Goal: Information Seeking & Learning: Stay updated

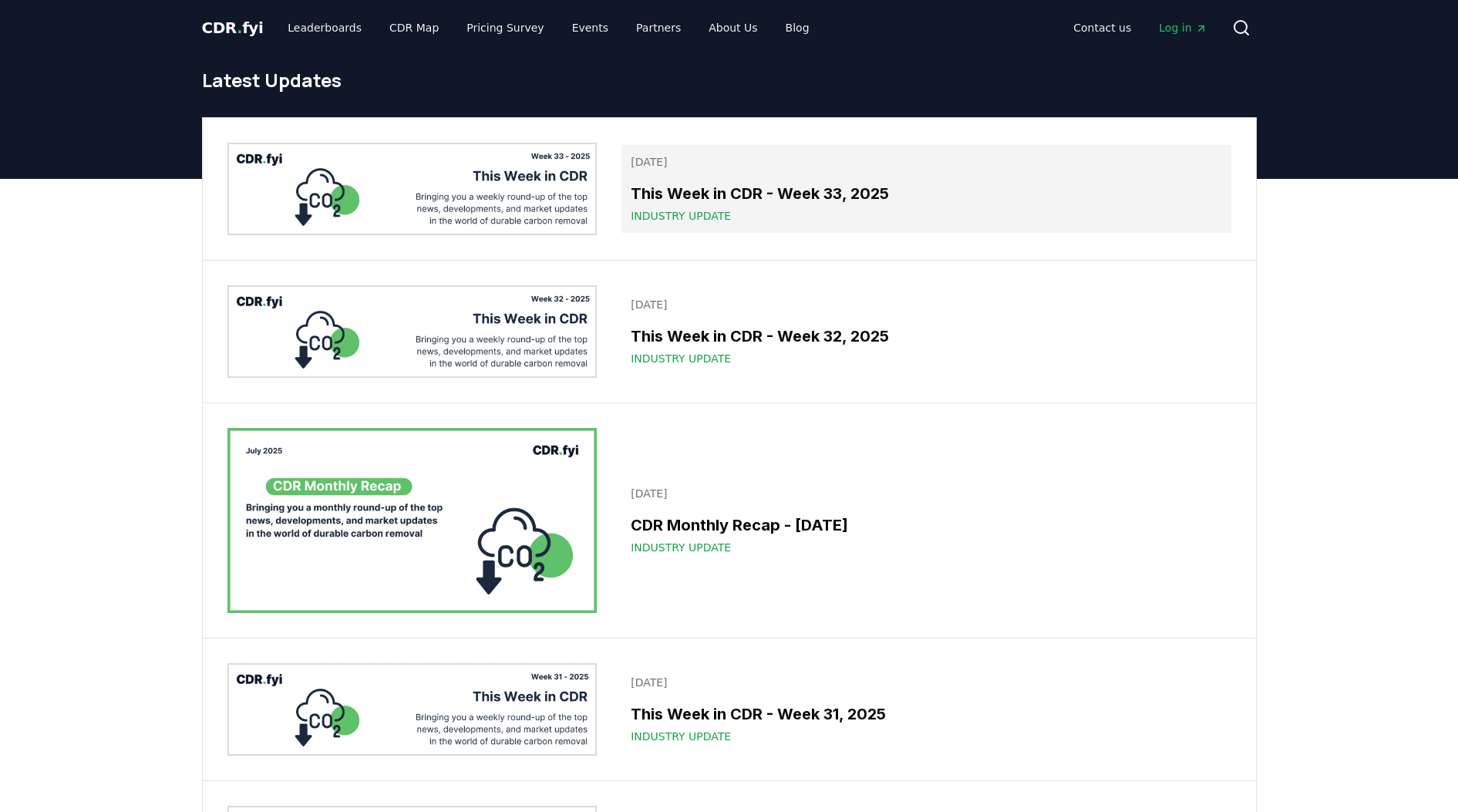
click at [699, 187] on h3 "This Week in CDR - Week 33, 2025" at bounding box center [925, 193] width 591 height 23
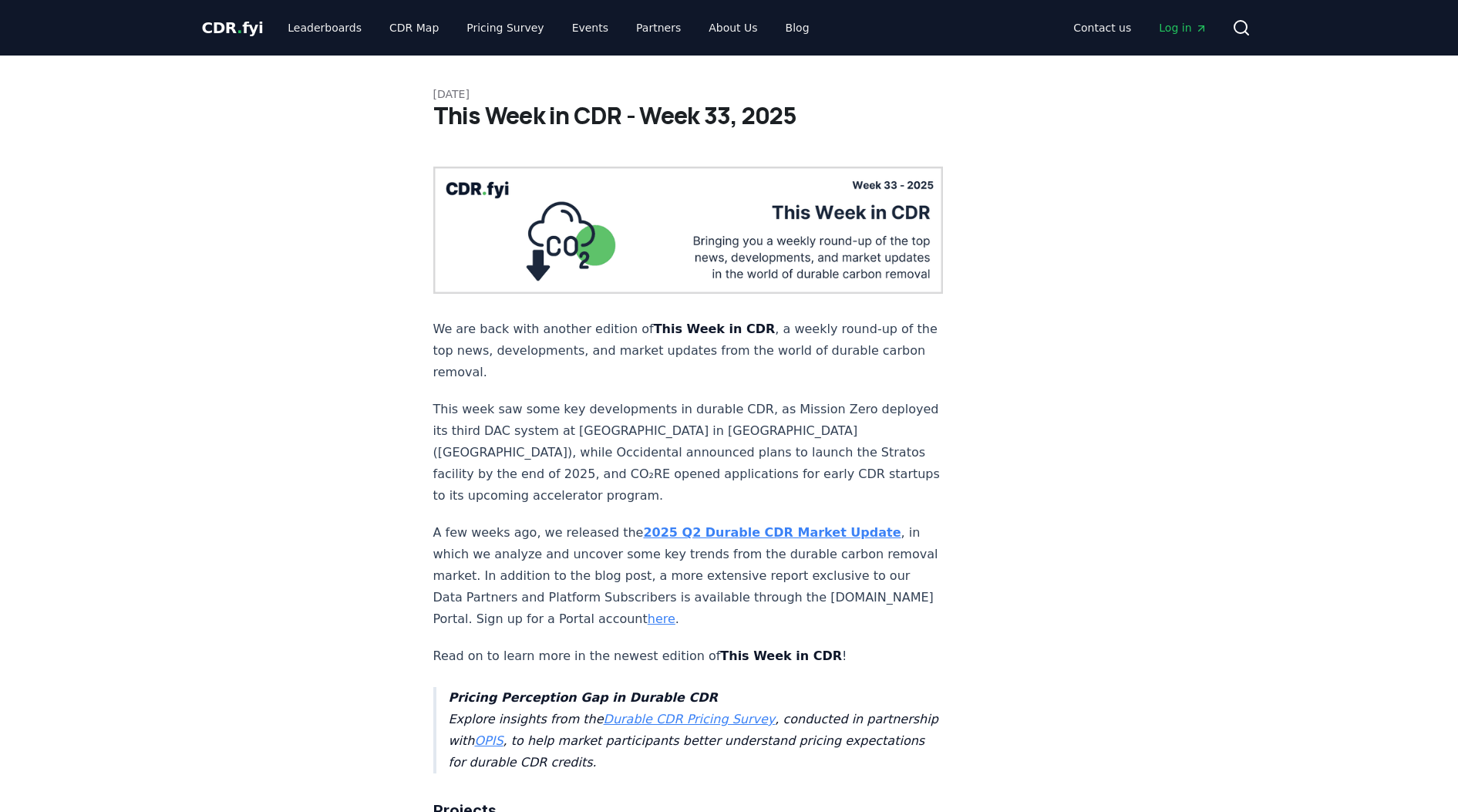
drag, startPoint x: 1236, startPoint y: 320, endPoint x: 1316, endPoint y: 216, distance: 131.2
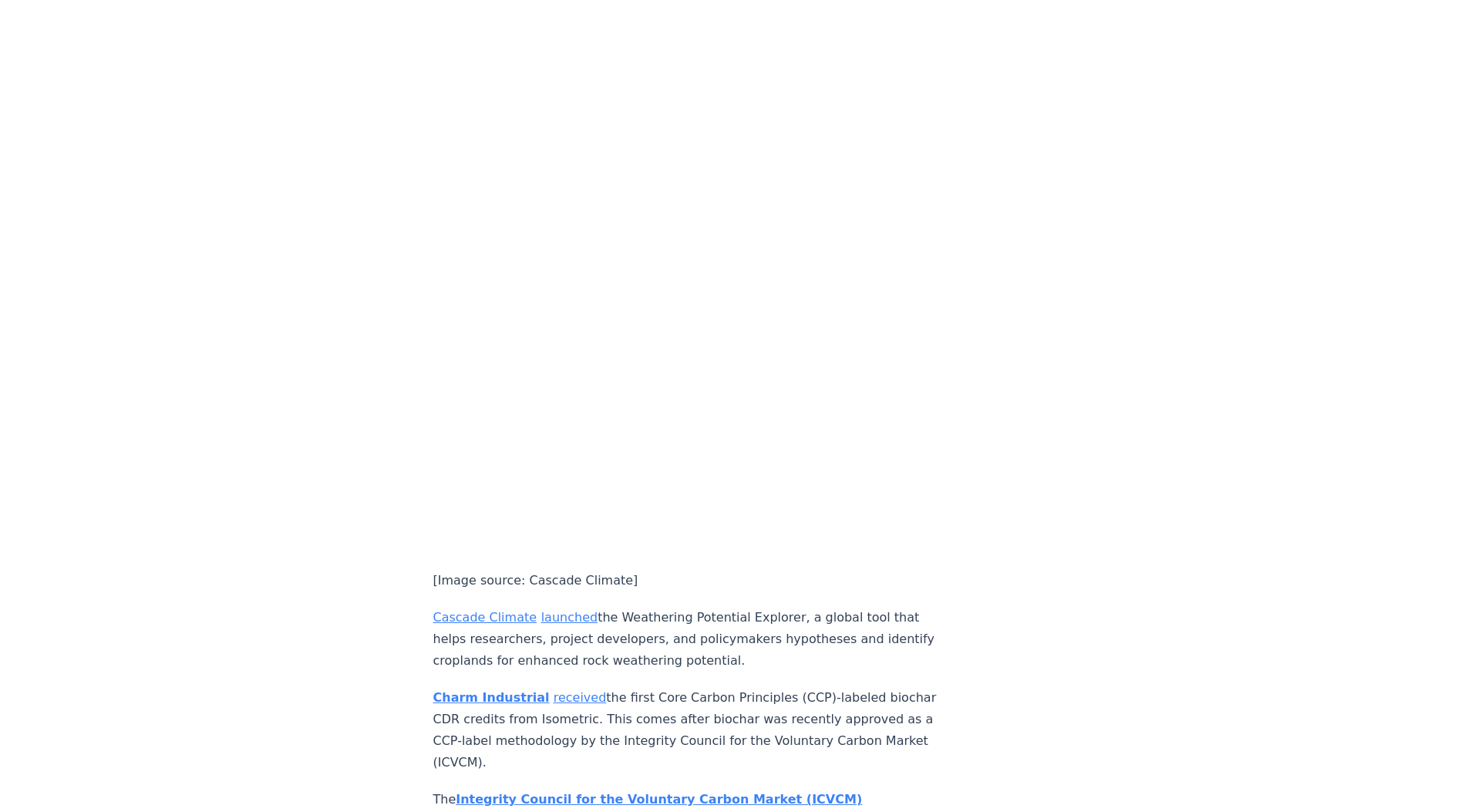
scroll to position [3548, 0]
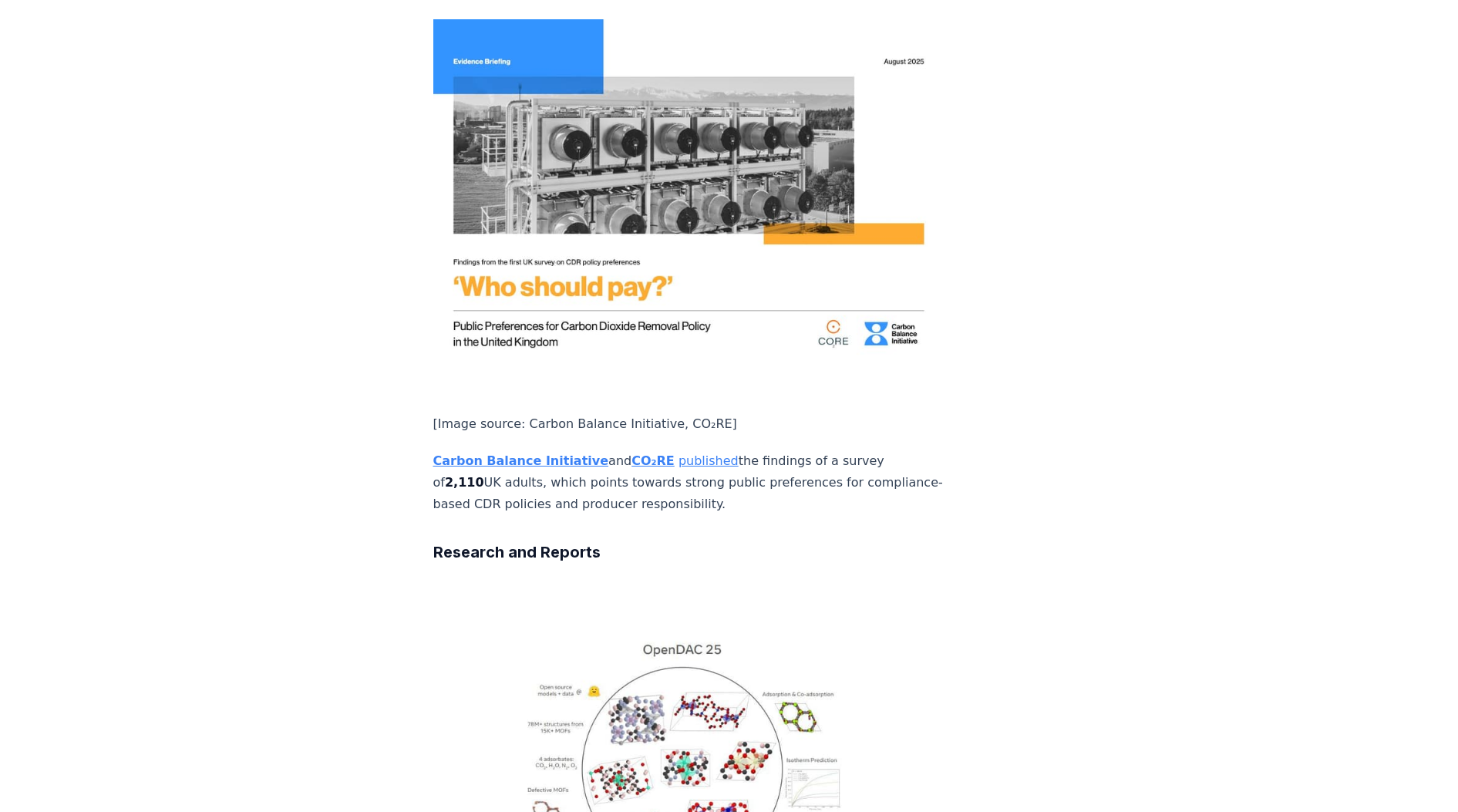
scroll to position [2216, 0]
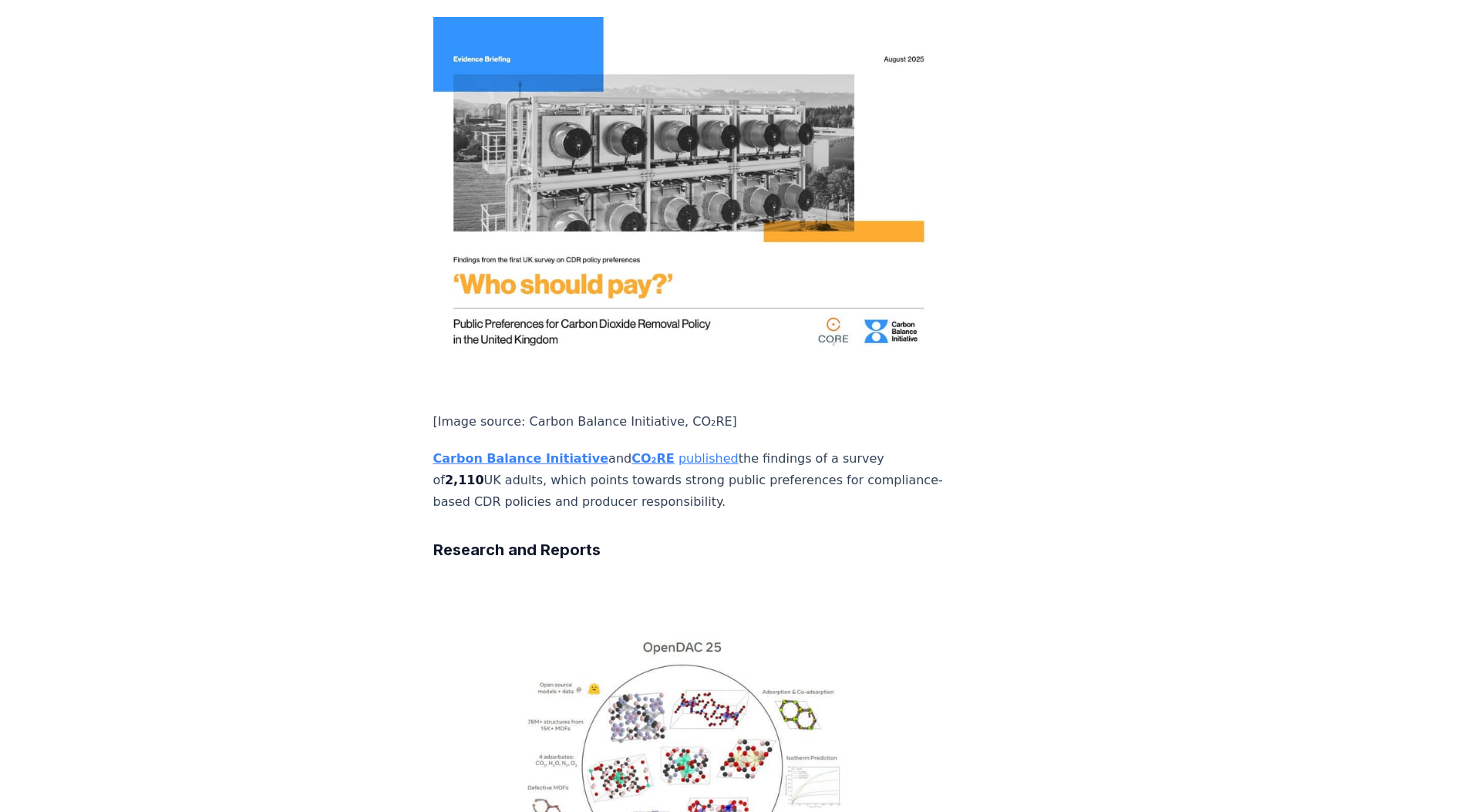
click at [286, 435] on div "August 08, 2025 This Week in CDR - Week 32, 2025 We are back with another editi…" at bounding box center [729, 23] width 1079 height 4368
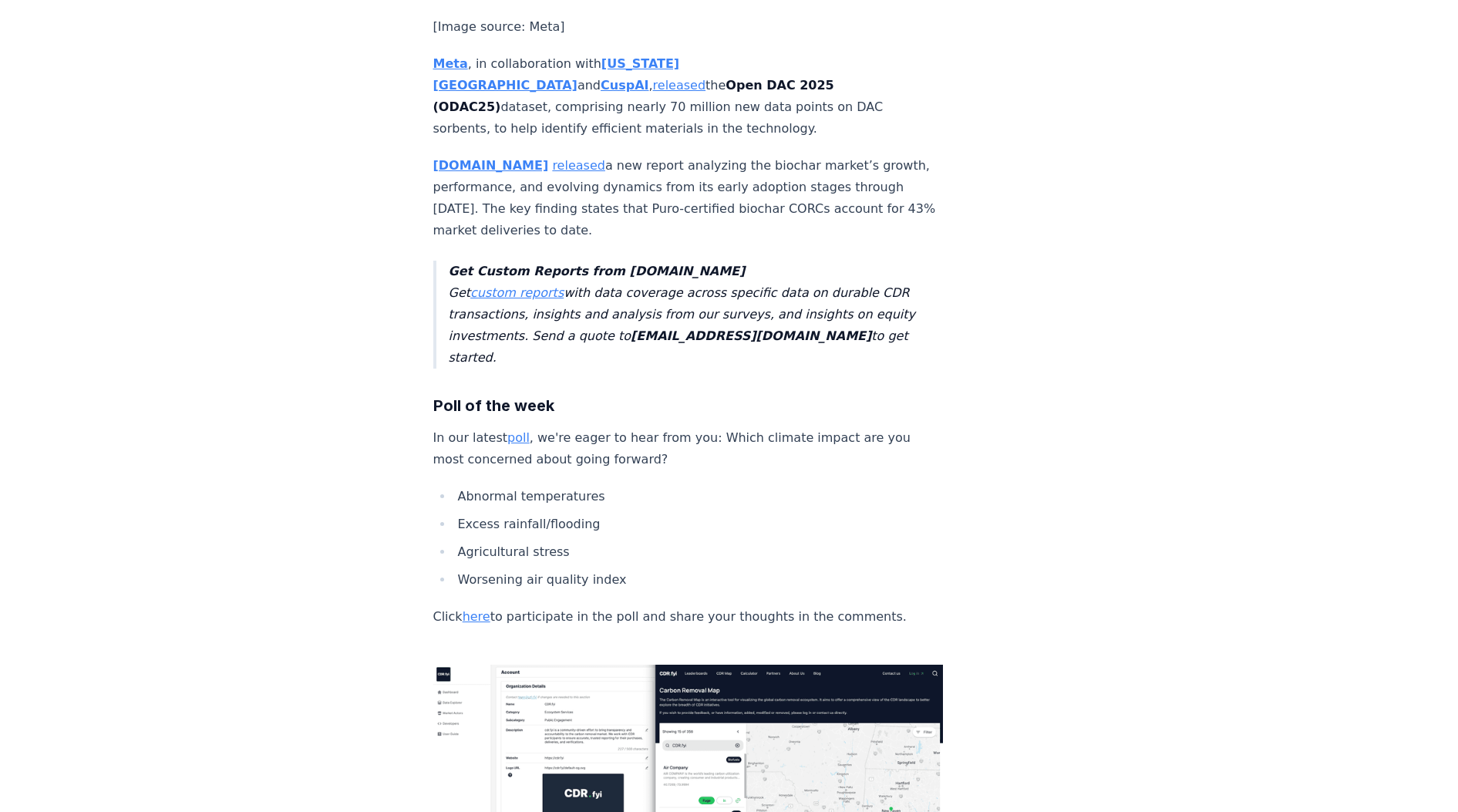
scroll to position [3702, 0]
